Goal: Transaction & Acquisition: Purchase product/service

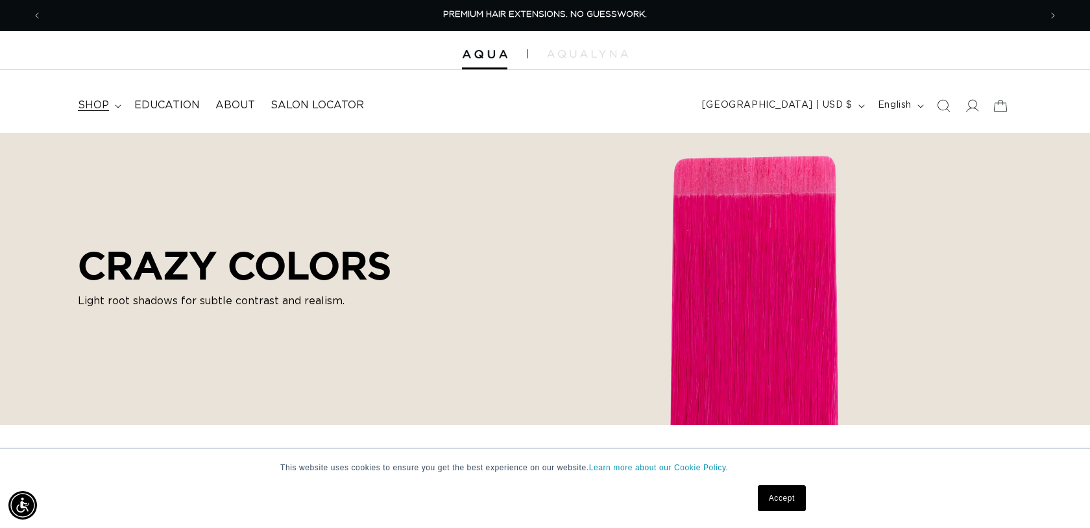
click at [101, 108] on span "shop" at bounding box center [93, 106] width 31 height 14
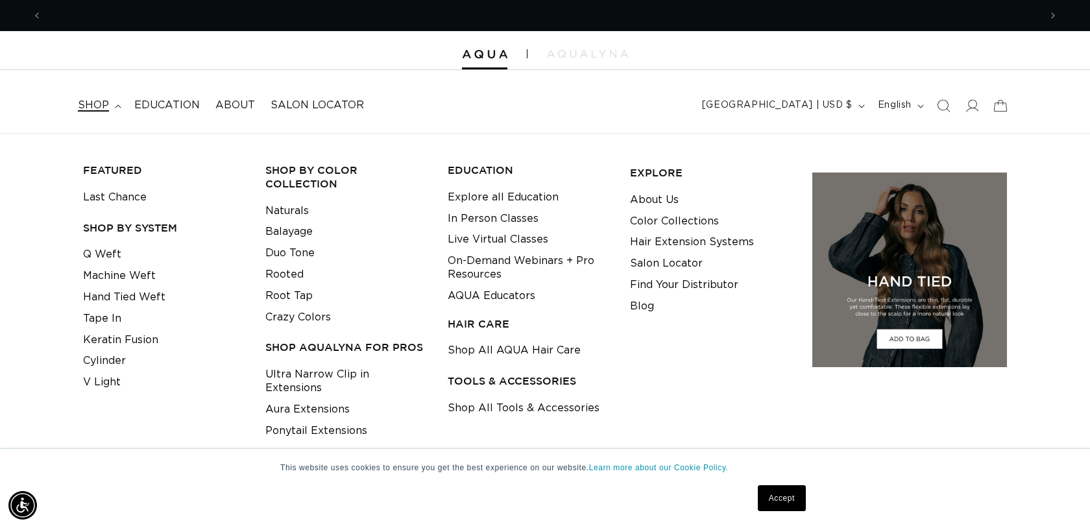
scroll to position [0, 1995]
click at [293, 318] on link "Crazy Colors" at bounding box center [298, 317] width 66 height 21
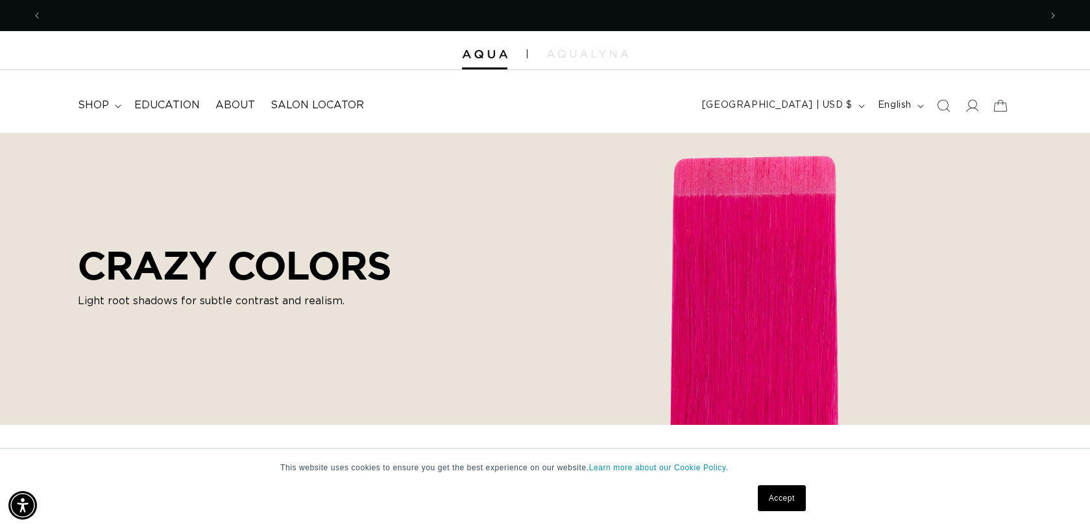
scroll to position [0, 998]
click at [103, 100] on span "shop" at bounding box center [93, 106] width 31 height 14
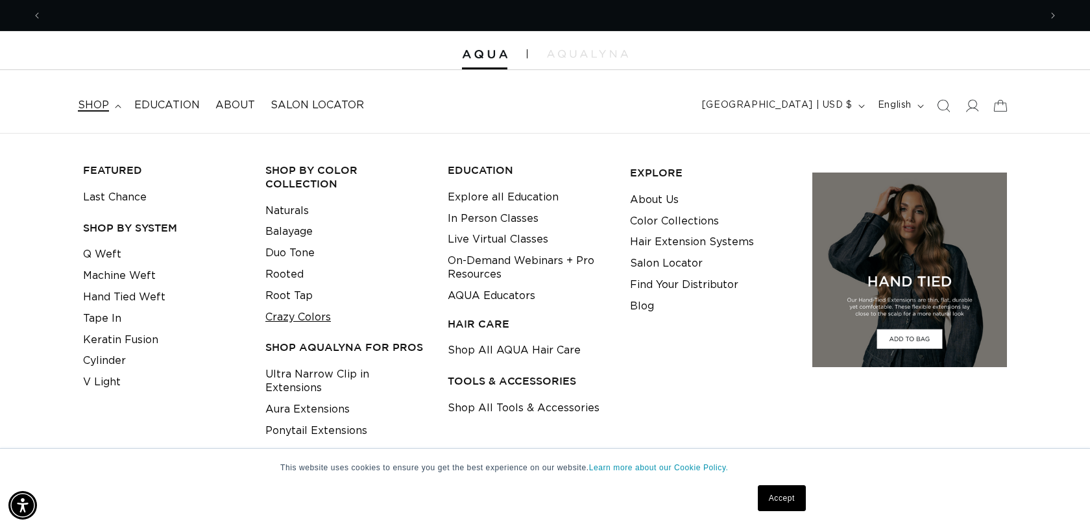
scroll to position [0, 0]
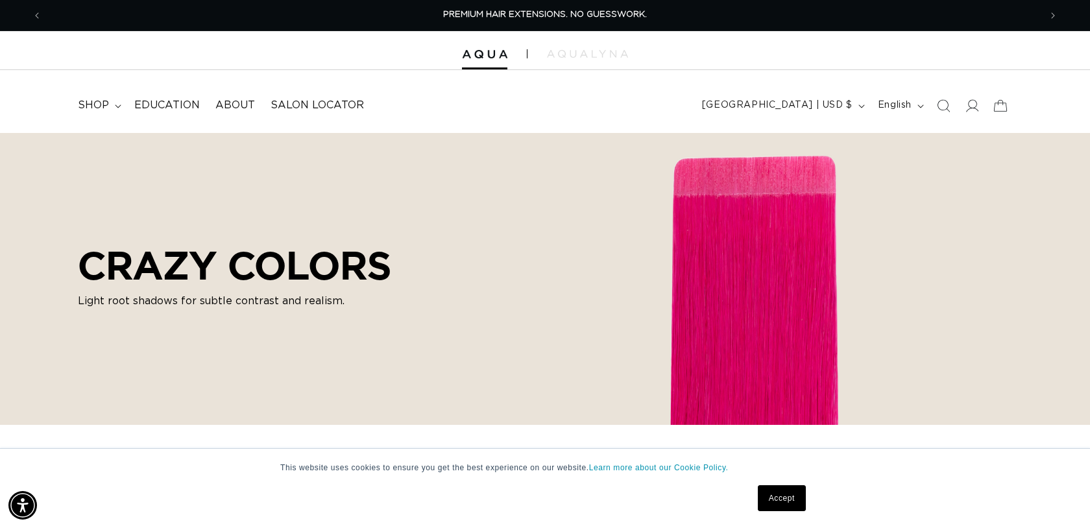
click at [271, 494] on div "Accept" at bounding box center [522, 498] width 576 height 34
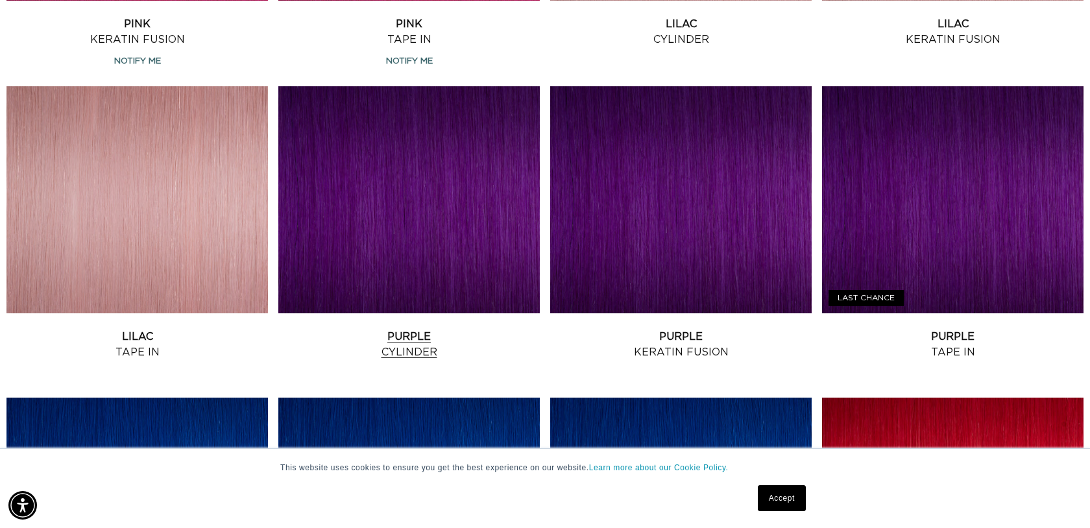
scroll to position [0, 1995]
click at [418, 346] on link "Purple Cylinder" at bounding box center [408, 344] width 261 height 31
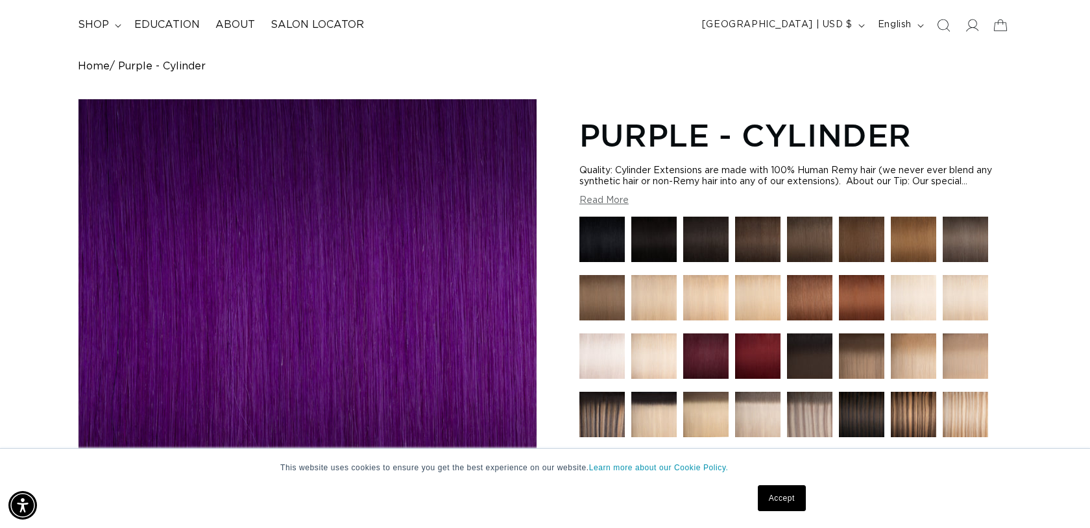
scroll to position [79, 0]
